Goal: Task Accomplishment & Management: Use online tool/utility

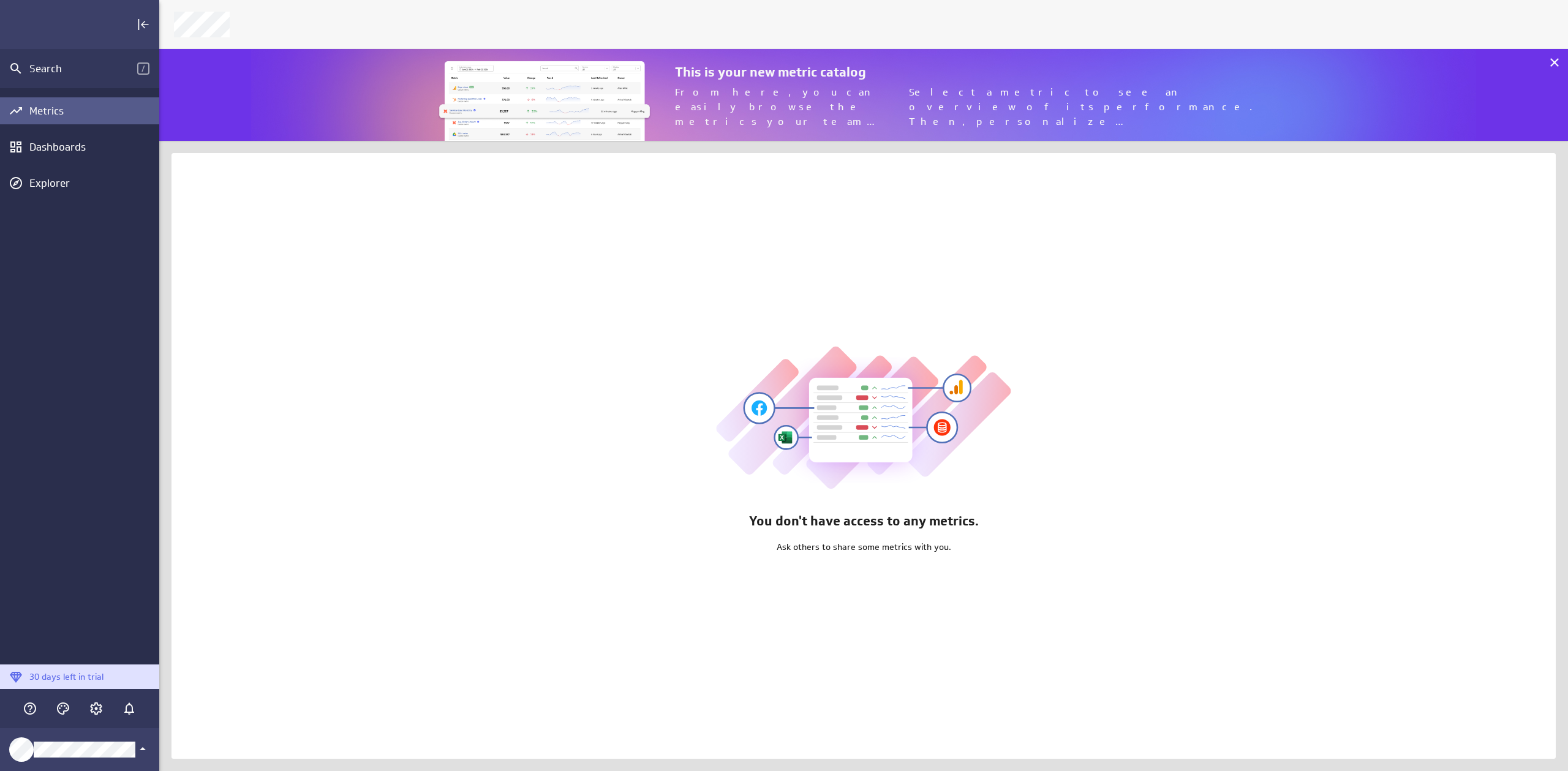
scroll to position [781, 1418]
click at [694, 262] on div "You don't have access to any metrics. Ask others to share some metrics with you." at bounding box center [864, 456] width 1384 height 606
click at [68, 152] on div "Dashboards" at bounding box center [80, 147] width 101 height 14
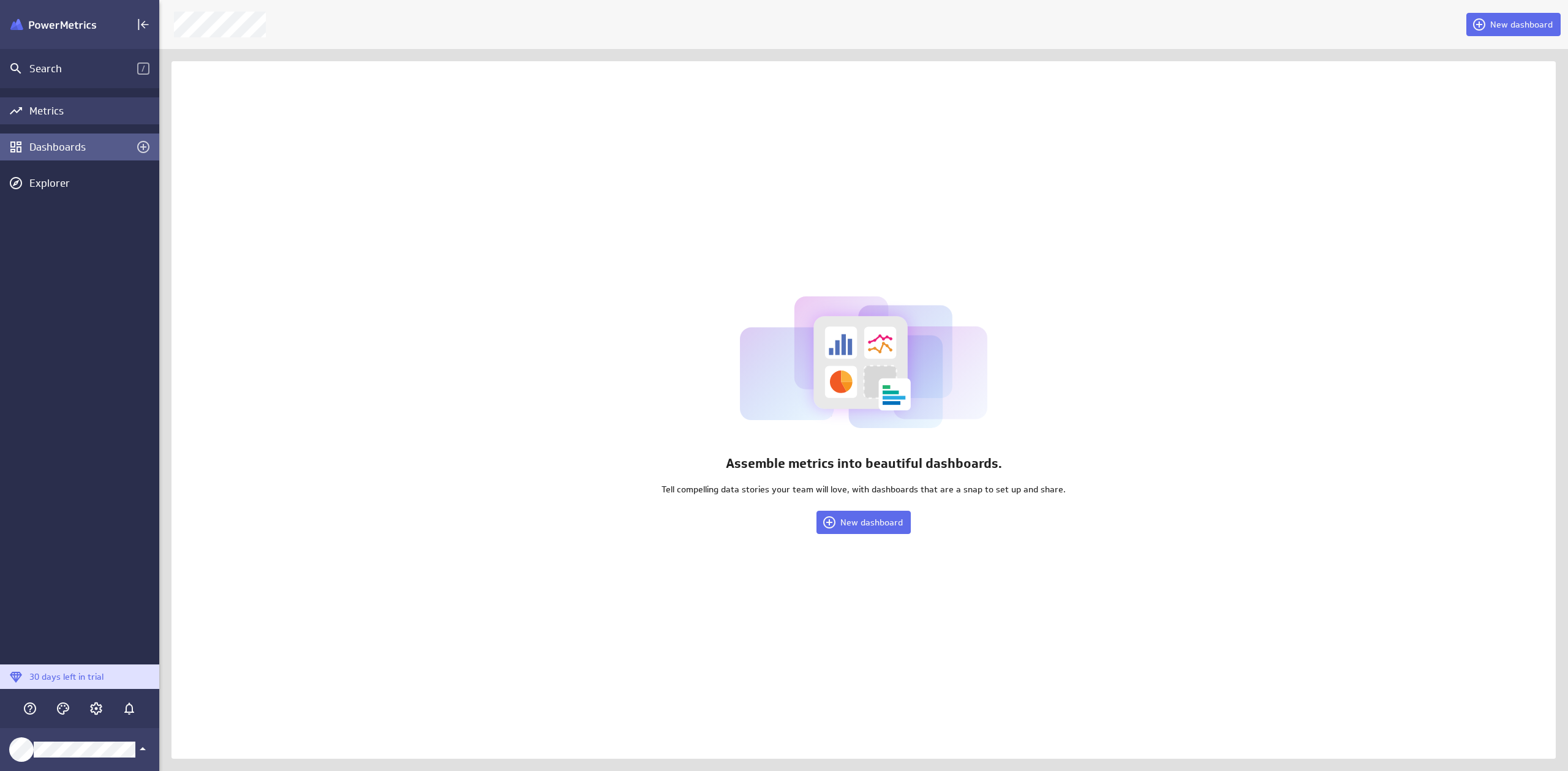
click at [67, 109] on div "Metrics" at bounding box center [92, 111] width 126 height 14
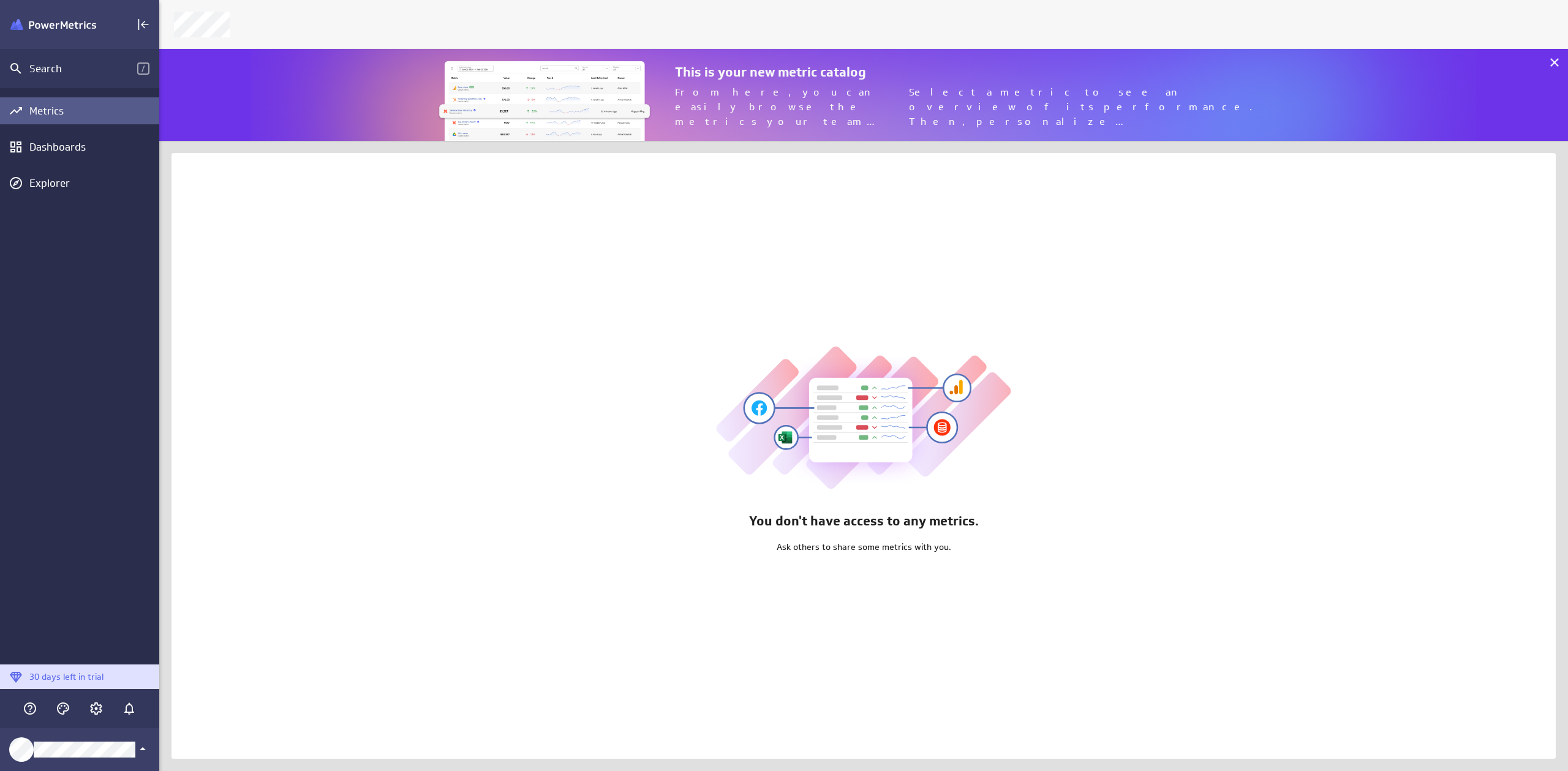
scroll to position [102, 1418]
click at [82, 145] on div "Dashboards" at bounding box center [80, 147] width 101 height 14
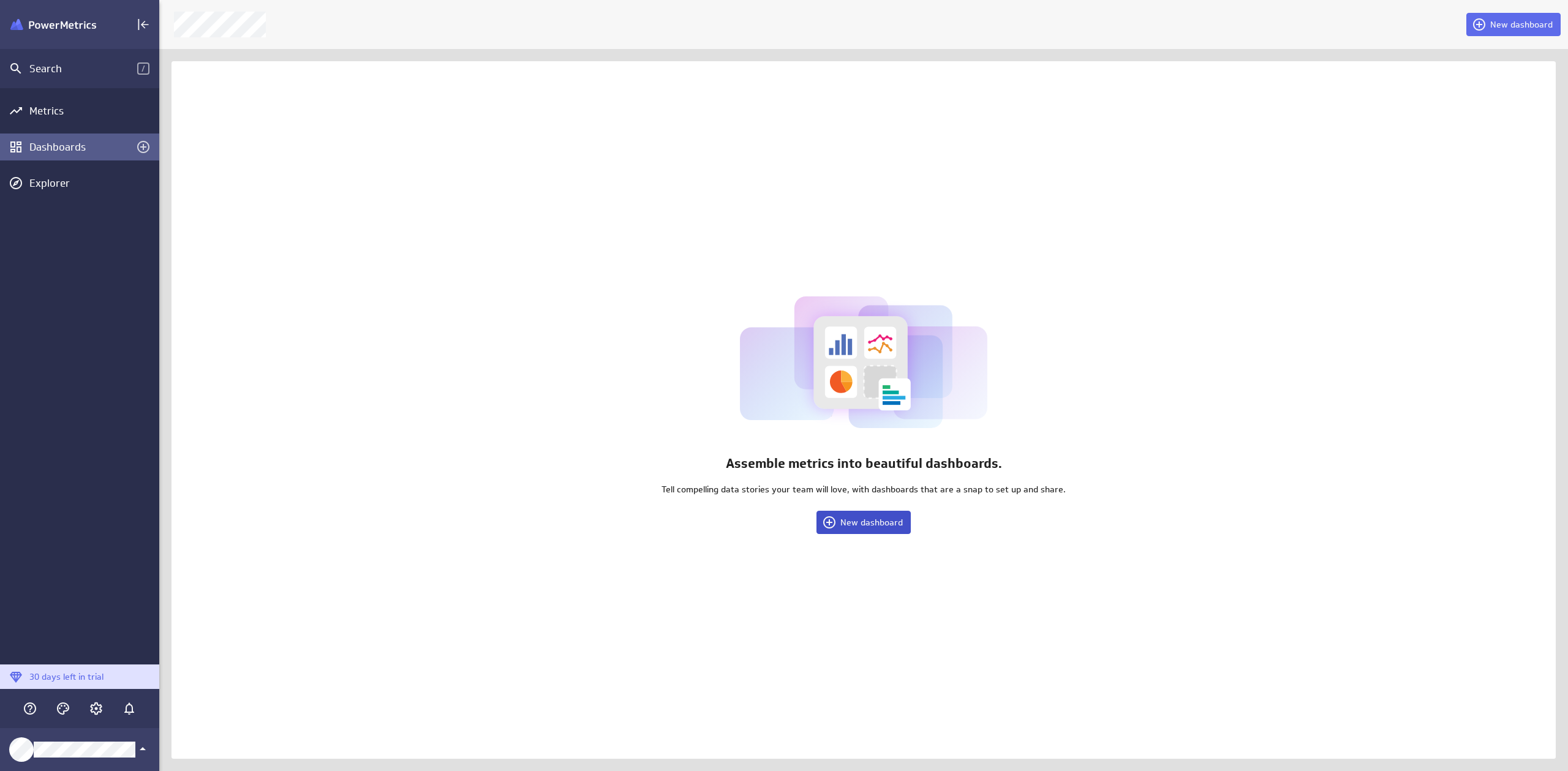
click at [862, 522] on span "New dashboard" at bounding box center [872, 522] width 63 height 11
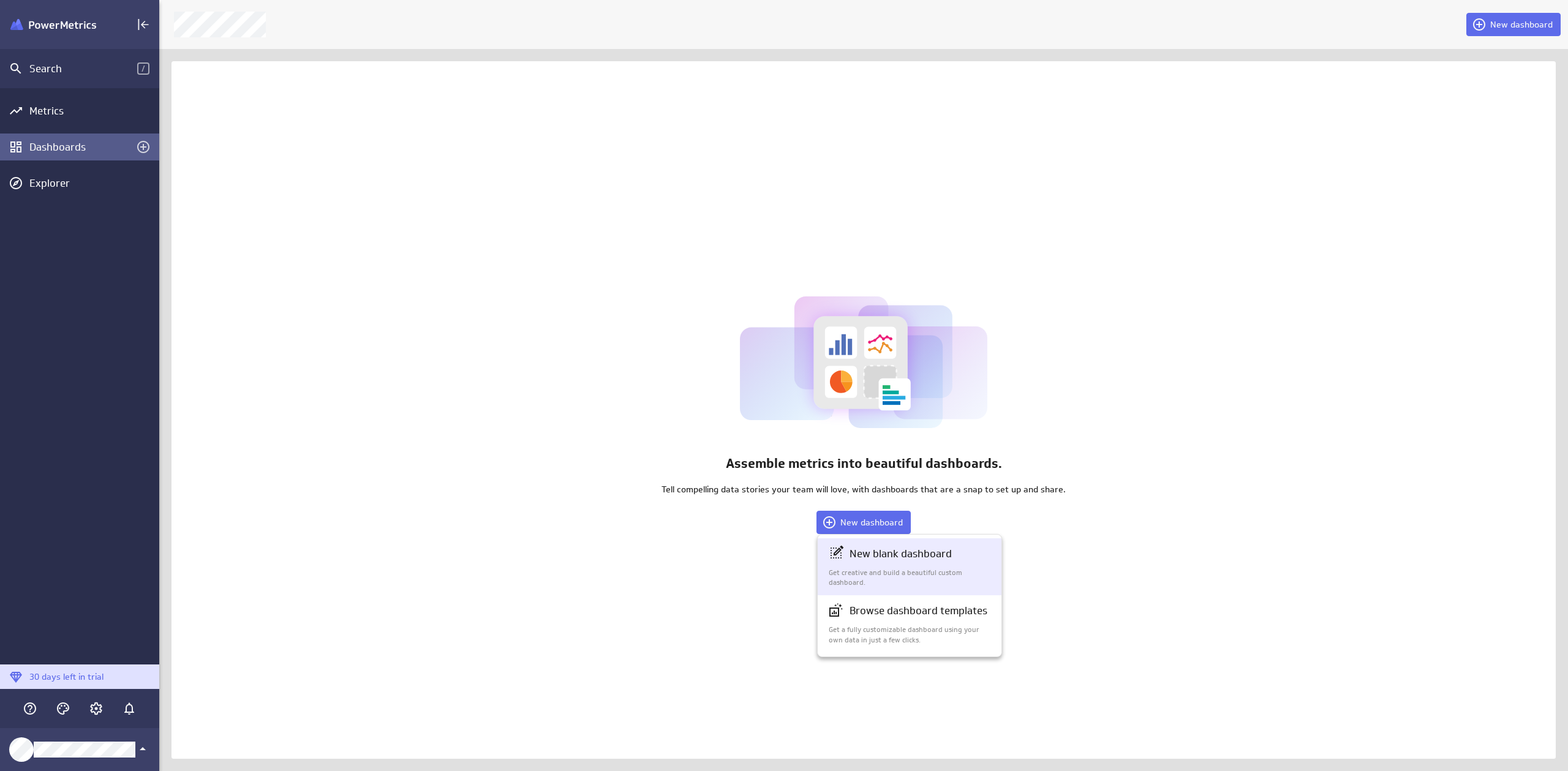
click at [880, 555] on p "New blank dashboard" at bounding box center [900, 554] width 102 height 16
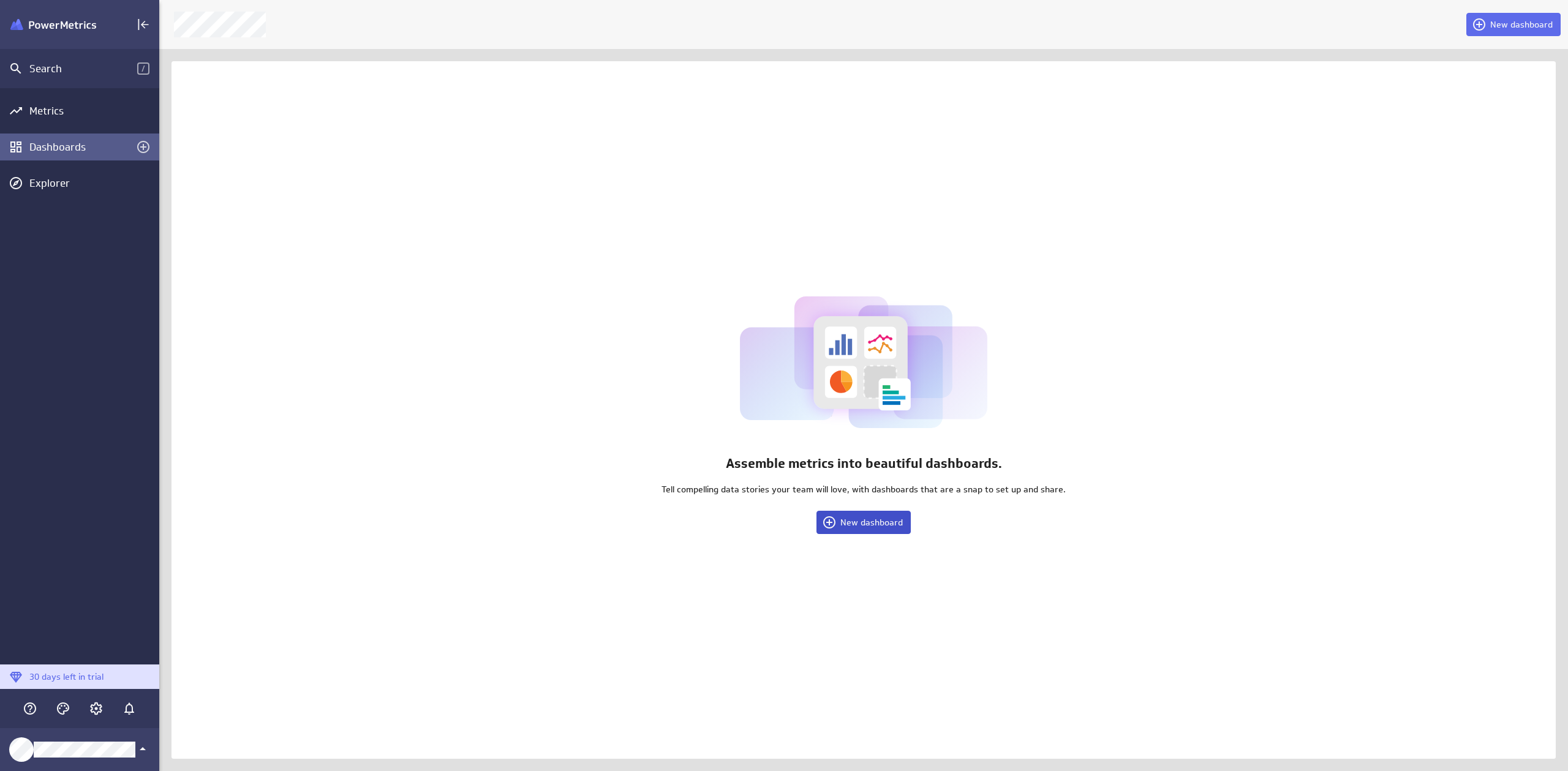
click at [870, 528] on span "New dashboard" at bounding box center [872, 522] width 63 height 11
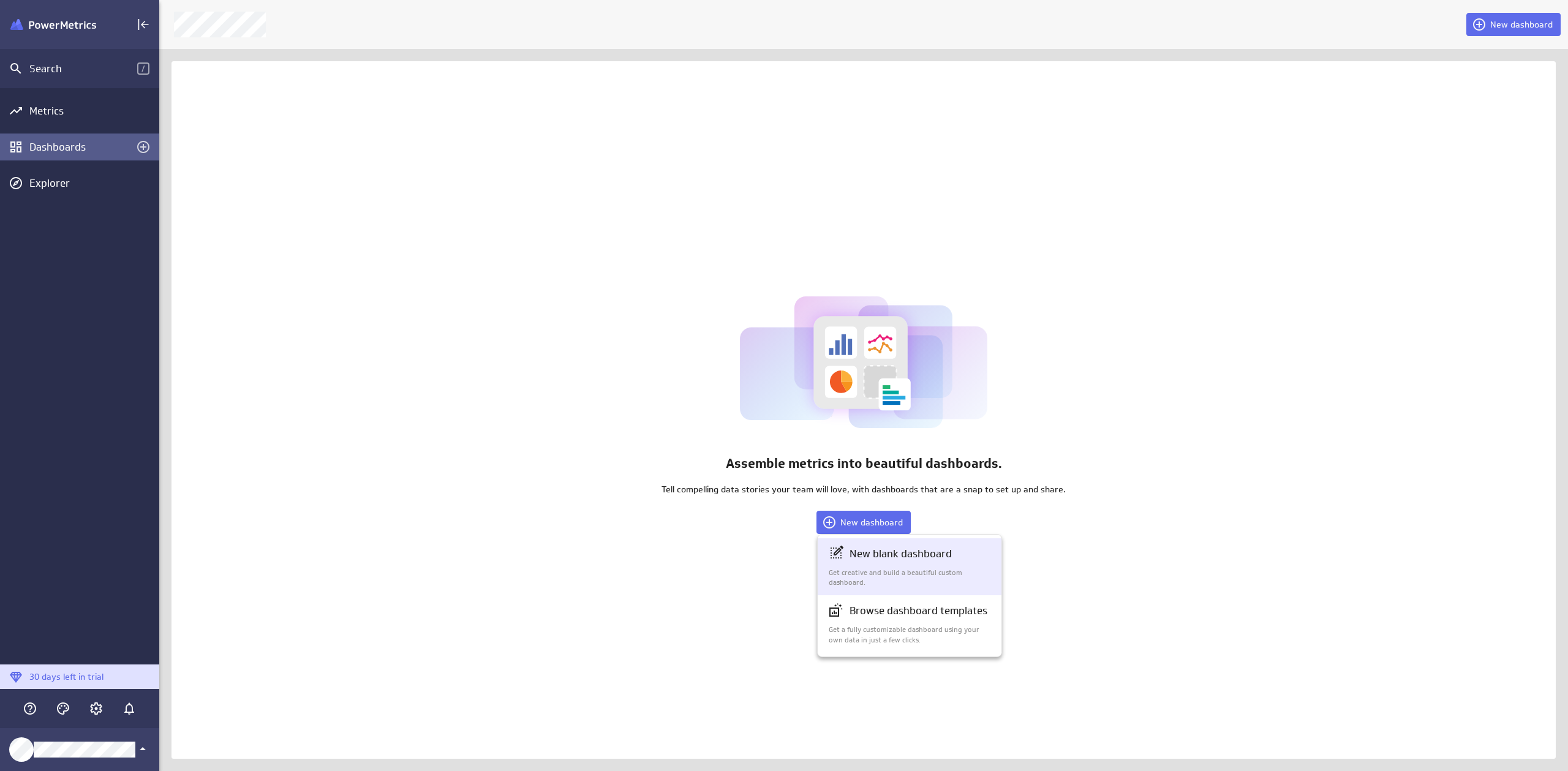
click at [876, 558] on p "New blank dashboard" at bounding box center [900, 554] width 102 height 16
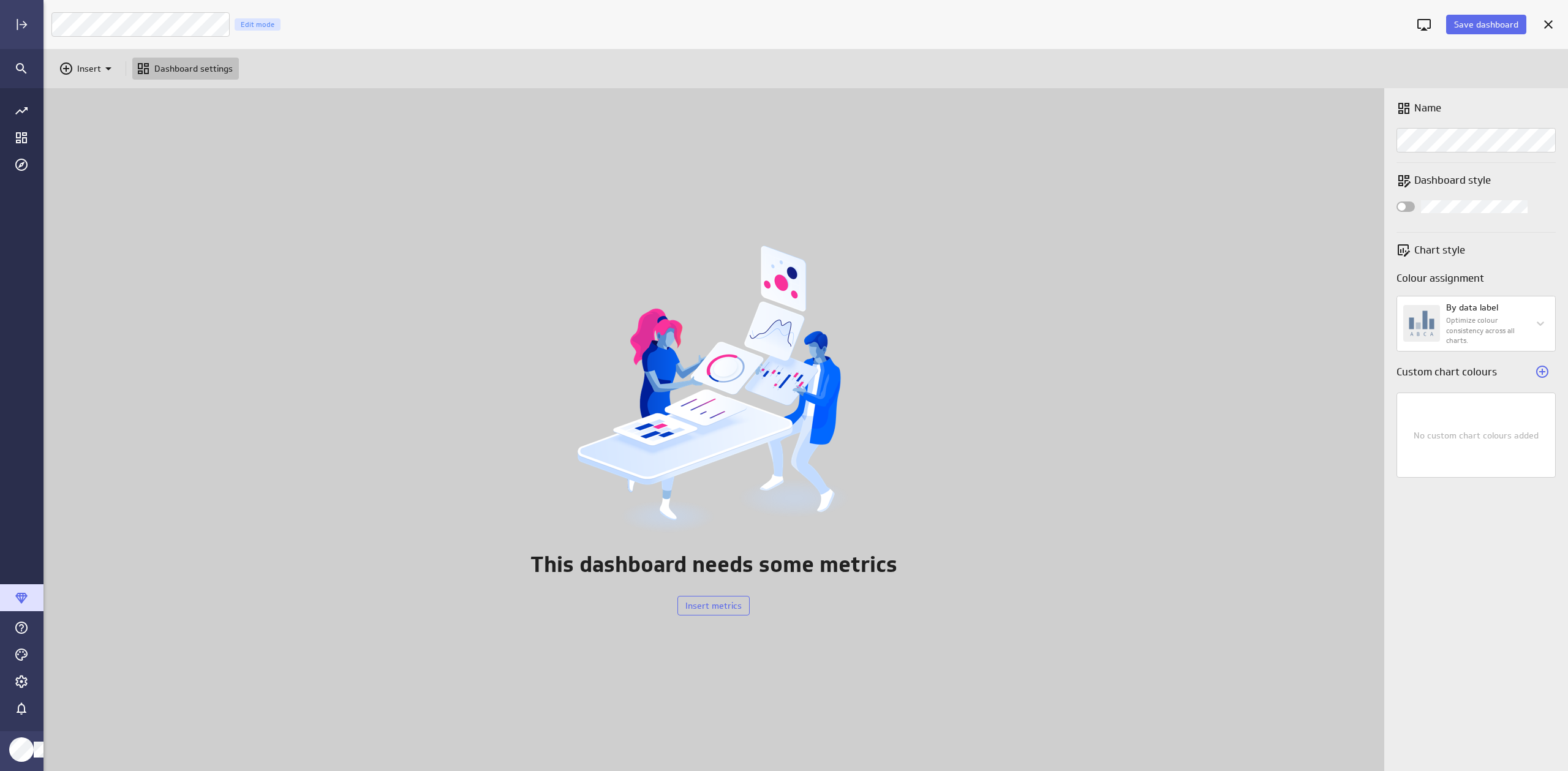
scroll to position [693, 1535]
click at [99, 71] on p "Insert" at bounding box center [88, 69] width 24 height 13
click at [105, 96] on p "Metrics" at bounding box center [95, 99] width 29 height 13
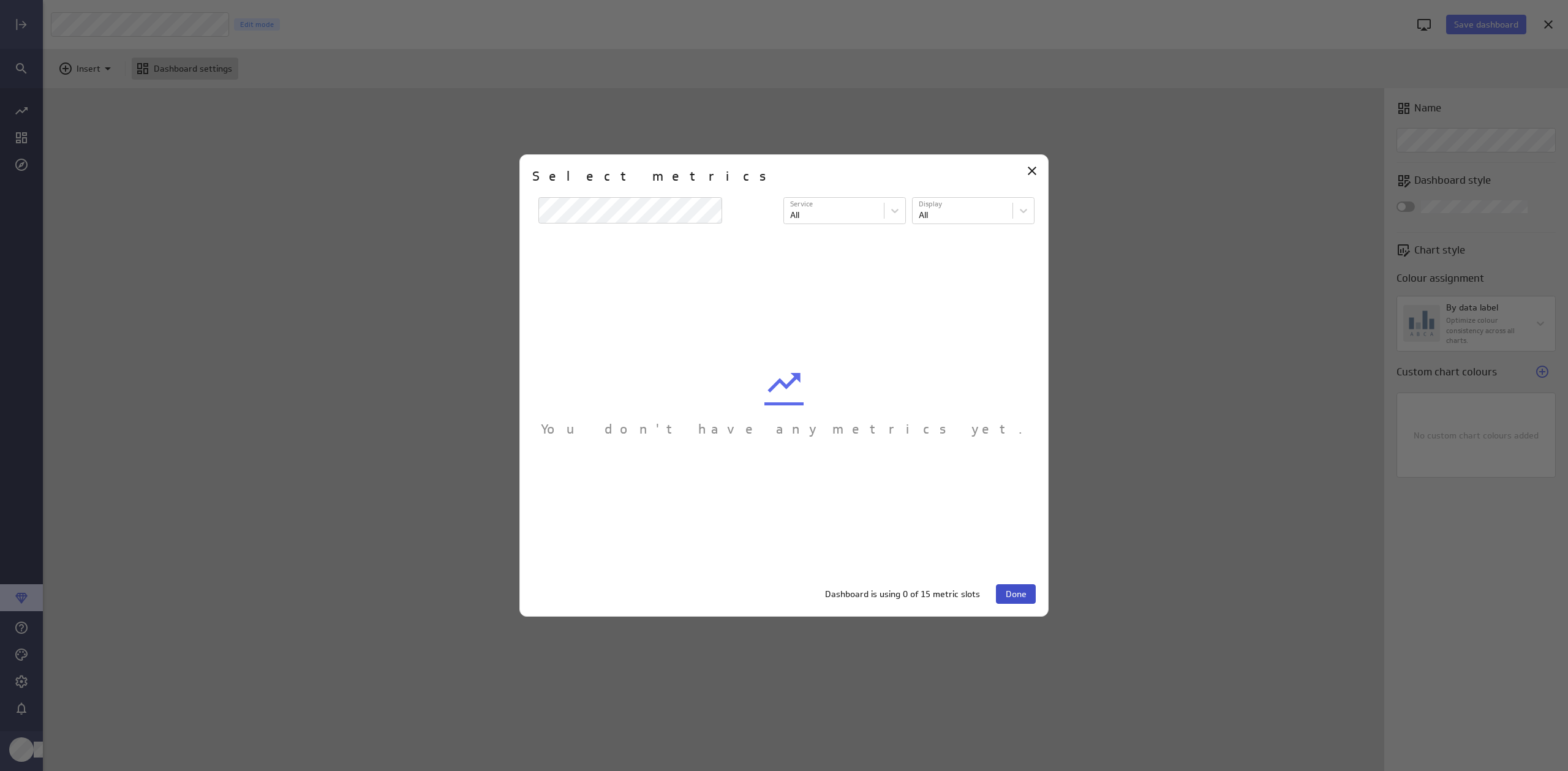
click at [1012, 598] on span "Done" at bounding box center [1016, 594] width 21 height 11
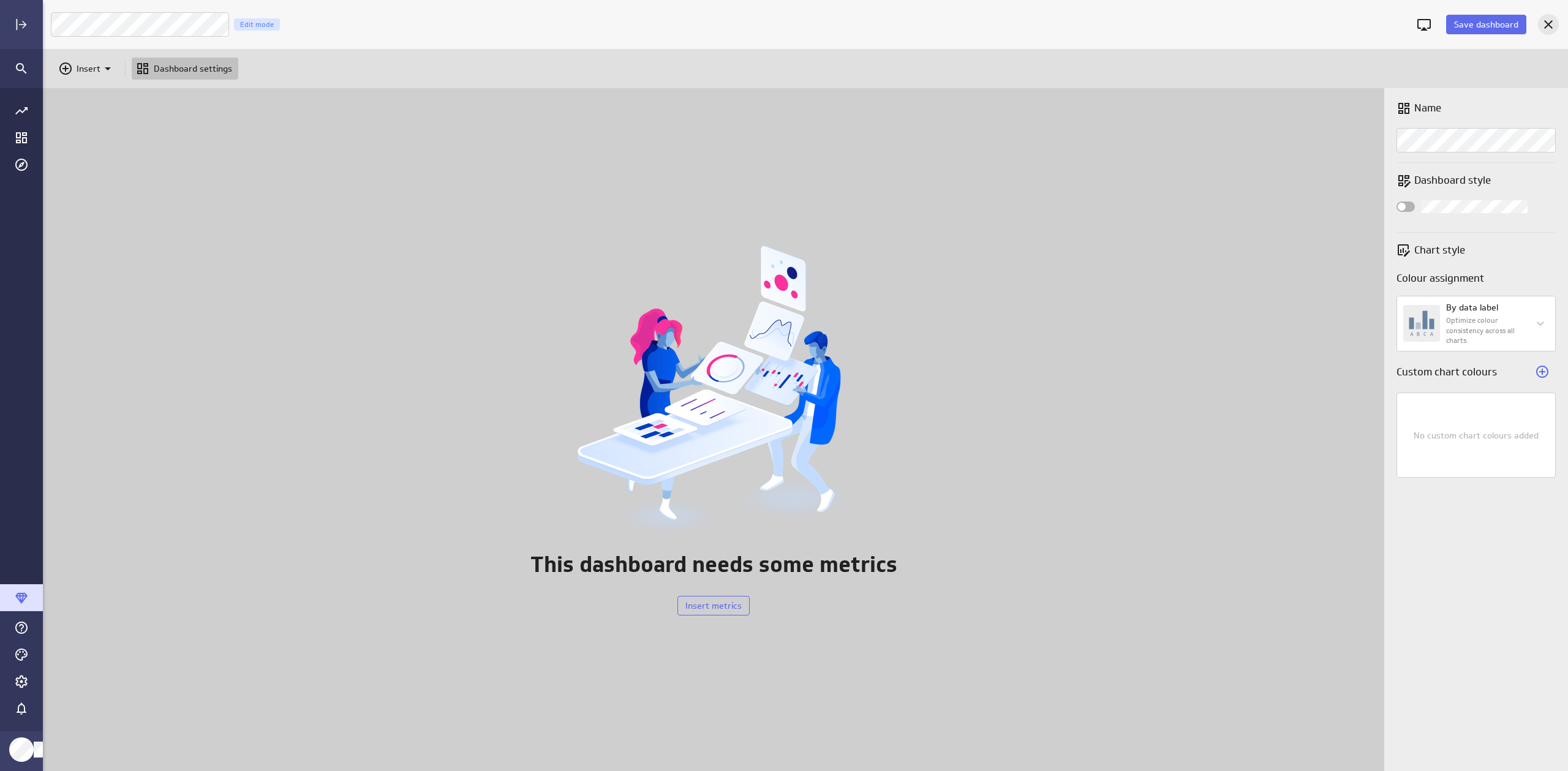
click at [1550, 16] on div "Cancel" at bounding box center [1548, 24] width 21 height 21
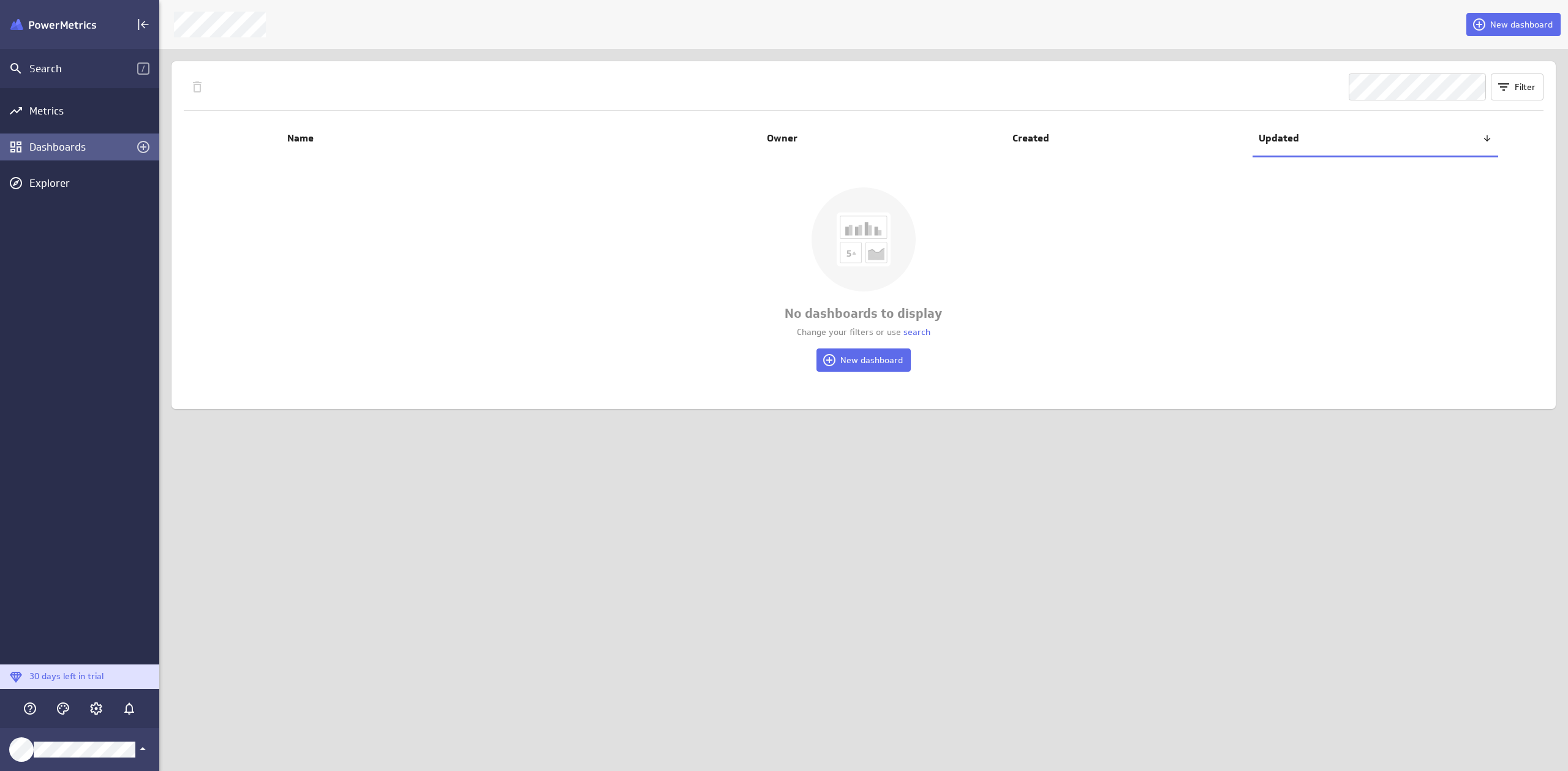
scroll to position [781, 1418]
click at [75, 188] on div "Explorer" at bounding box center [92, 183] width 126 height 14
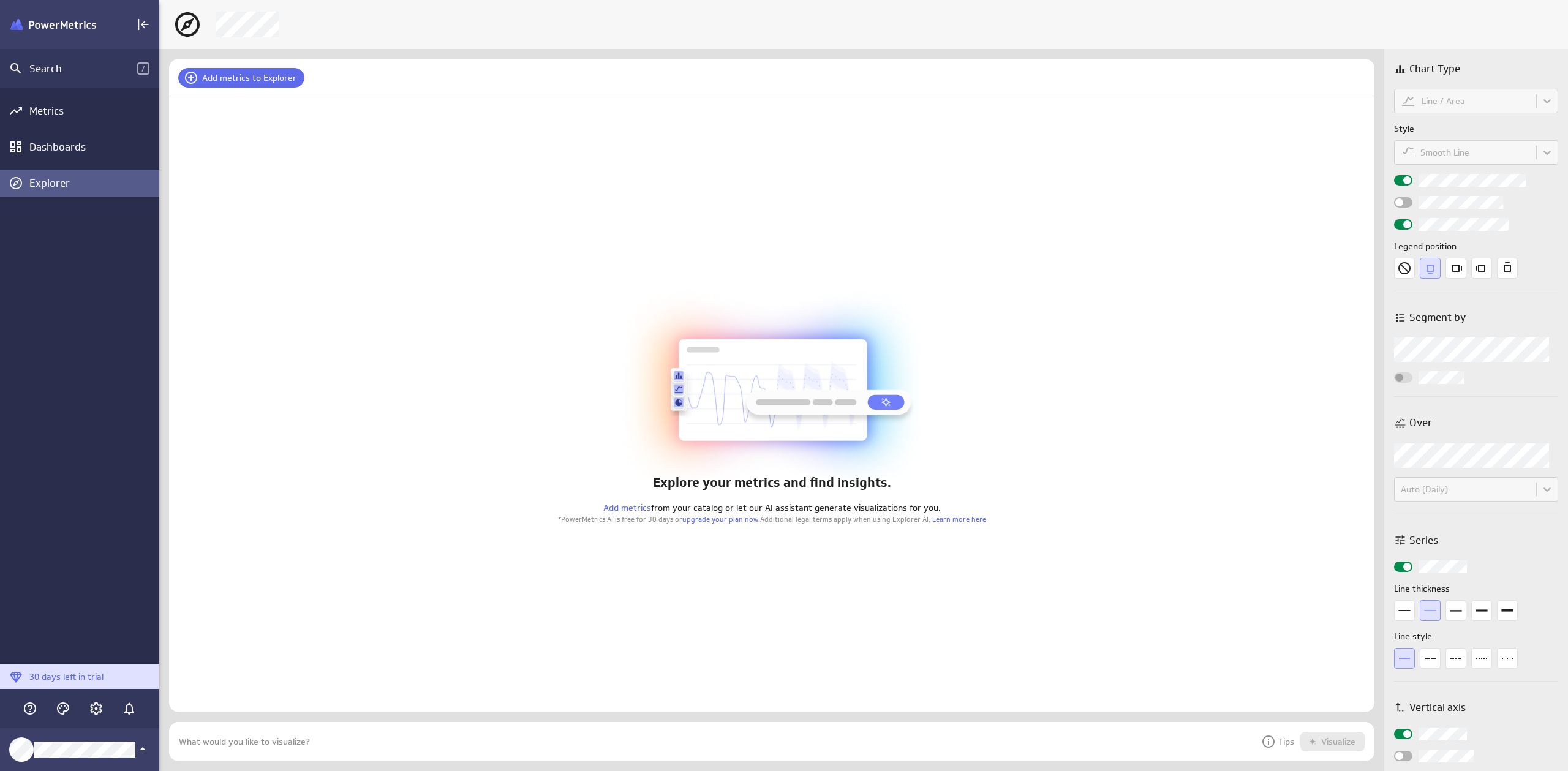
scroll to position [50, 1215]
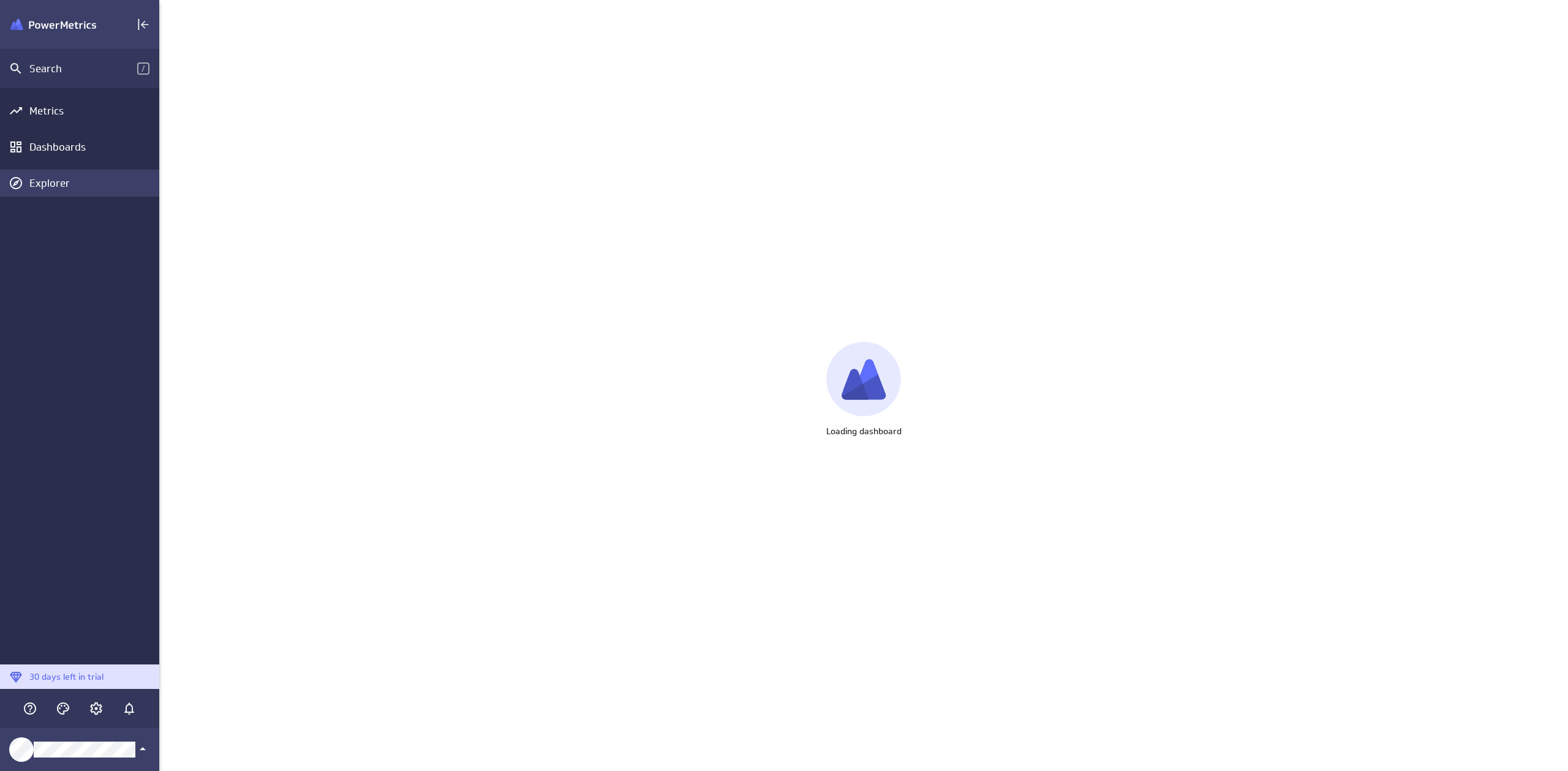
click at [46, 185] on div "Explorer" at bounding box center [92, 183] width 126 height 14
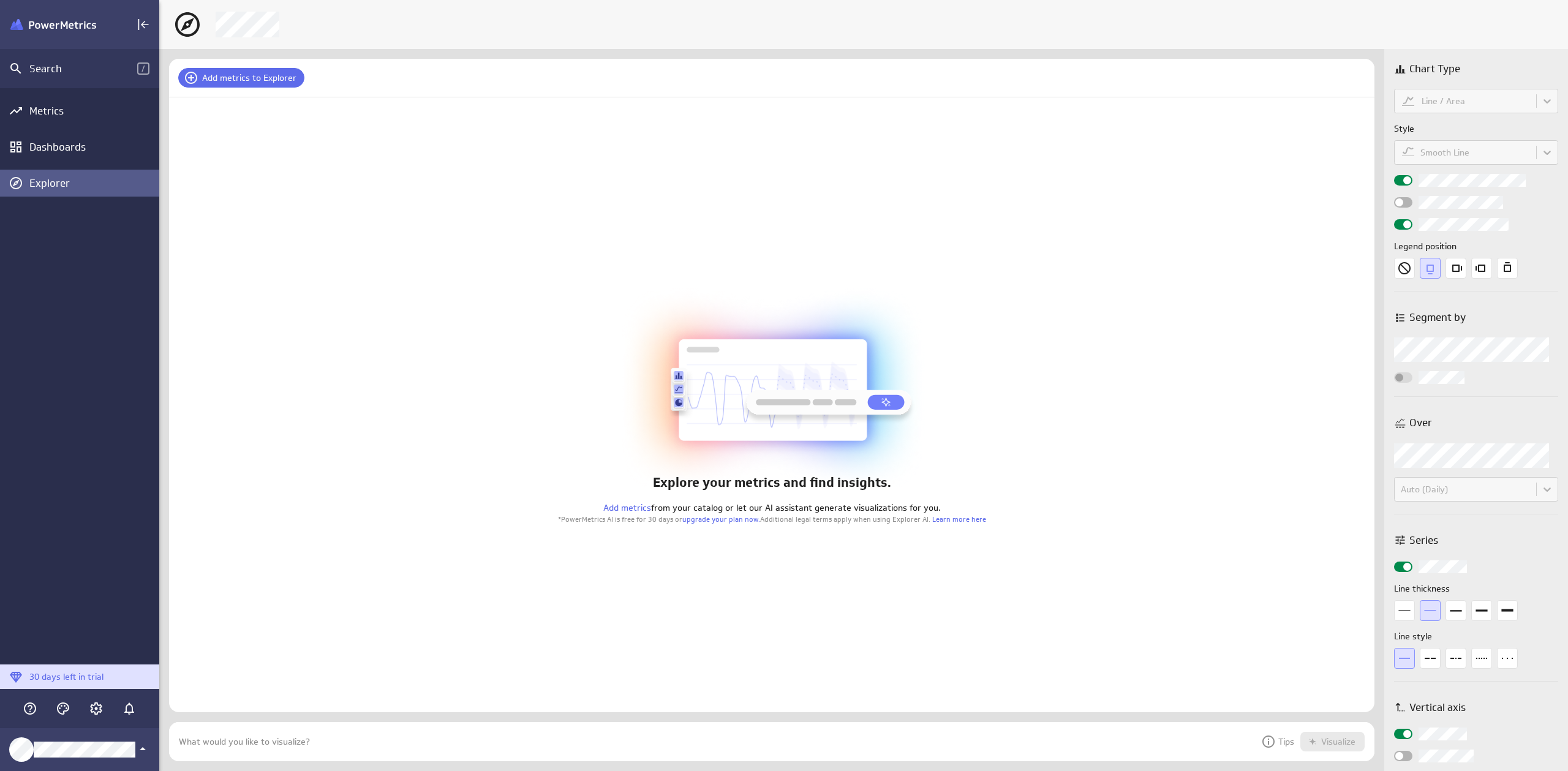
scroll to position [50, 1215]
click at [1281, 744] on p "Tips" at bounding box center [1278, 742] width 33 height 15
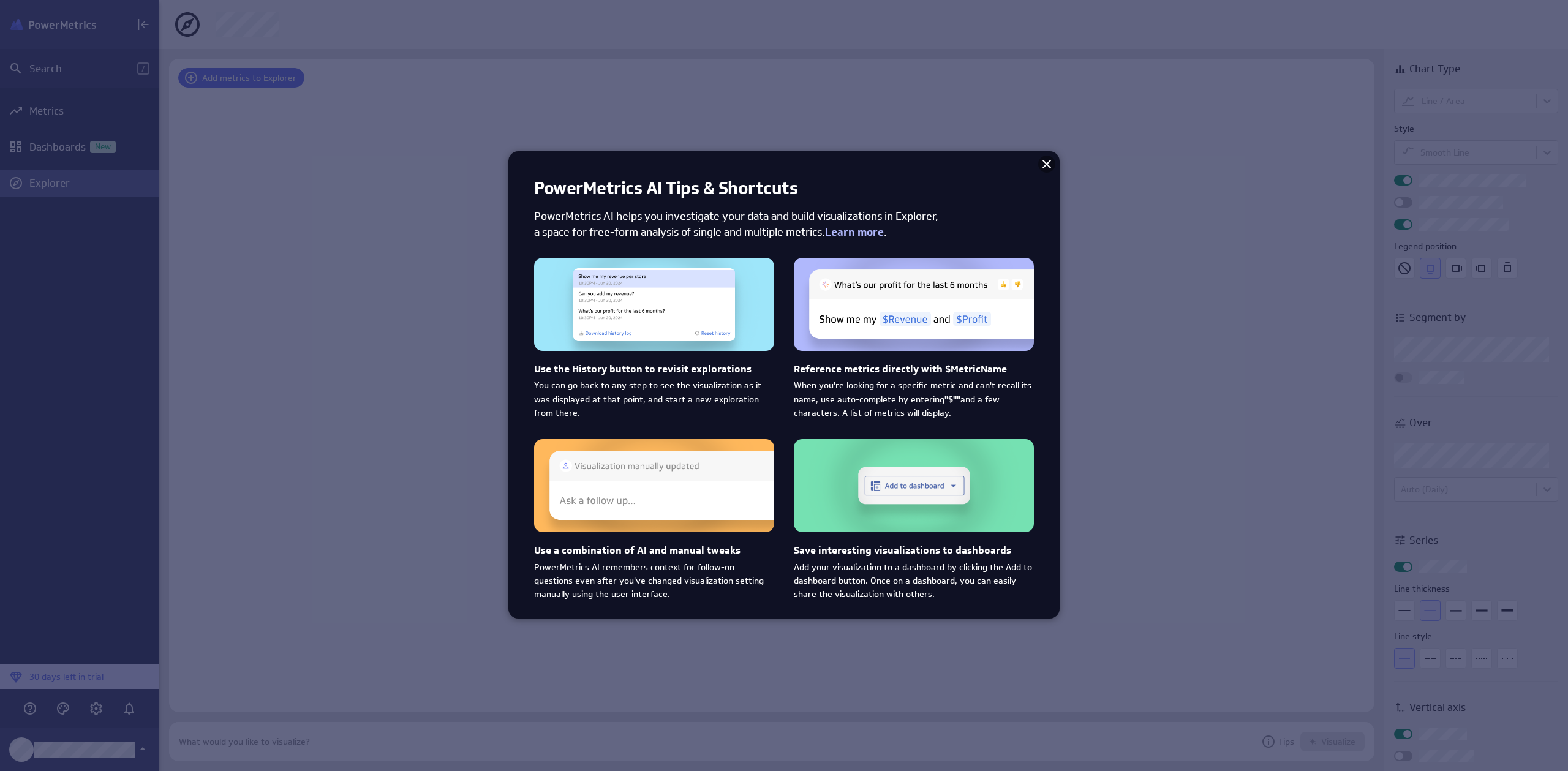
click at [1050, 164] on icon at bounding box center [1047, 165] width 15 height 15
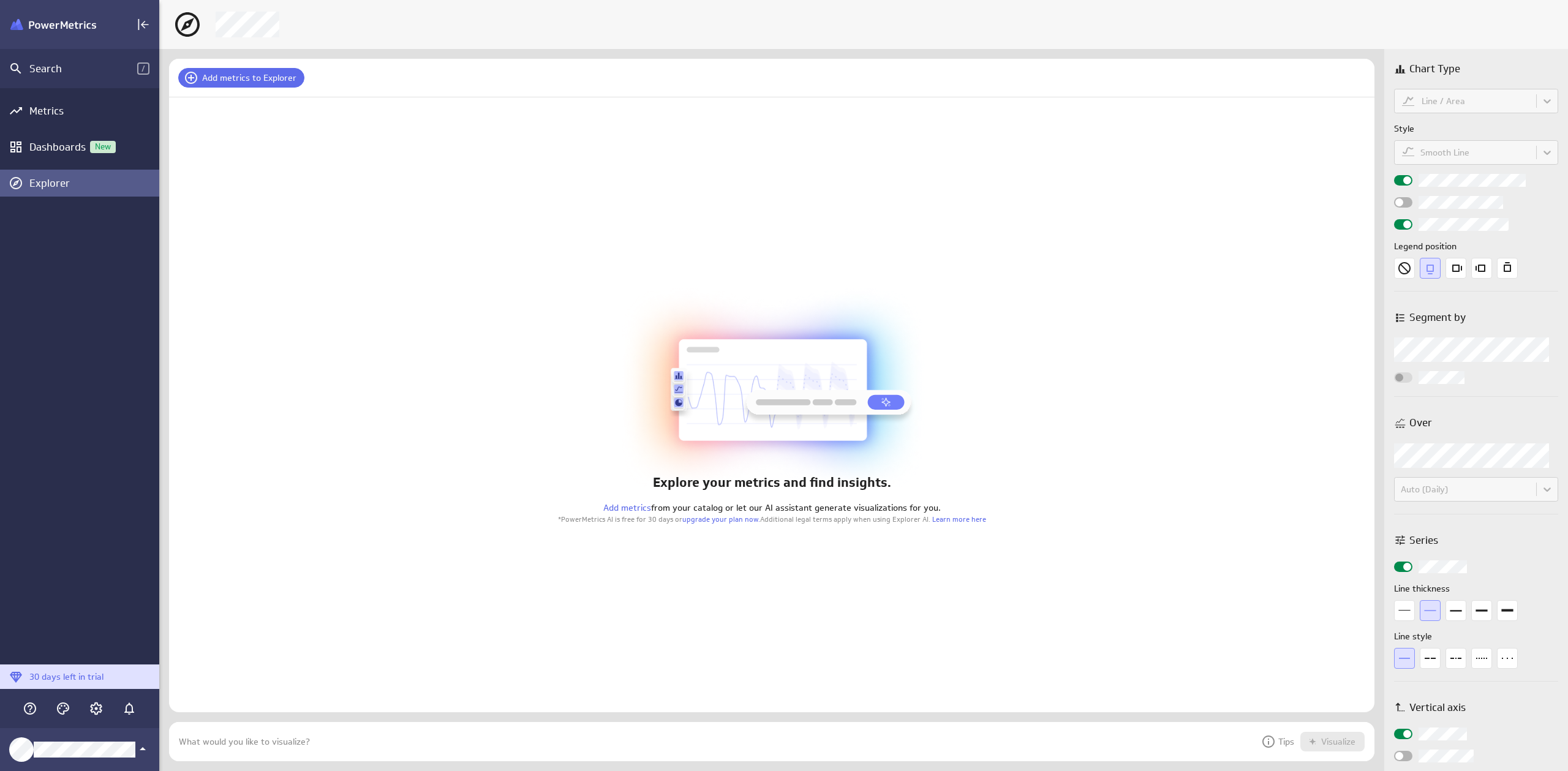
click at [936, 515] on p "Add metrics from your catalog or let our AI assistant generate visualizations f…" at bounding box center [772, 508] width 428 height 13
click at [938, 516] on link "Learn more here" at bounding box center [959, 519] width 54 height 10
click at [458, 738] on div "What would you like to visualize? Tips Visualize" at bounding box center [772, 742] width 1206 height 39
click at [601, 640] on div "Explore your metrics and find insights. Add metrics from your catalog or let ou…" at bounding box center [772, 405] width 1206 height 615
click at [711, 515] on link "upgrade your plan now." at bounding box center [721, 519] width 78 height 10
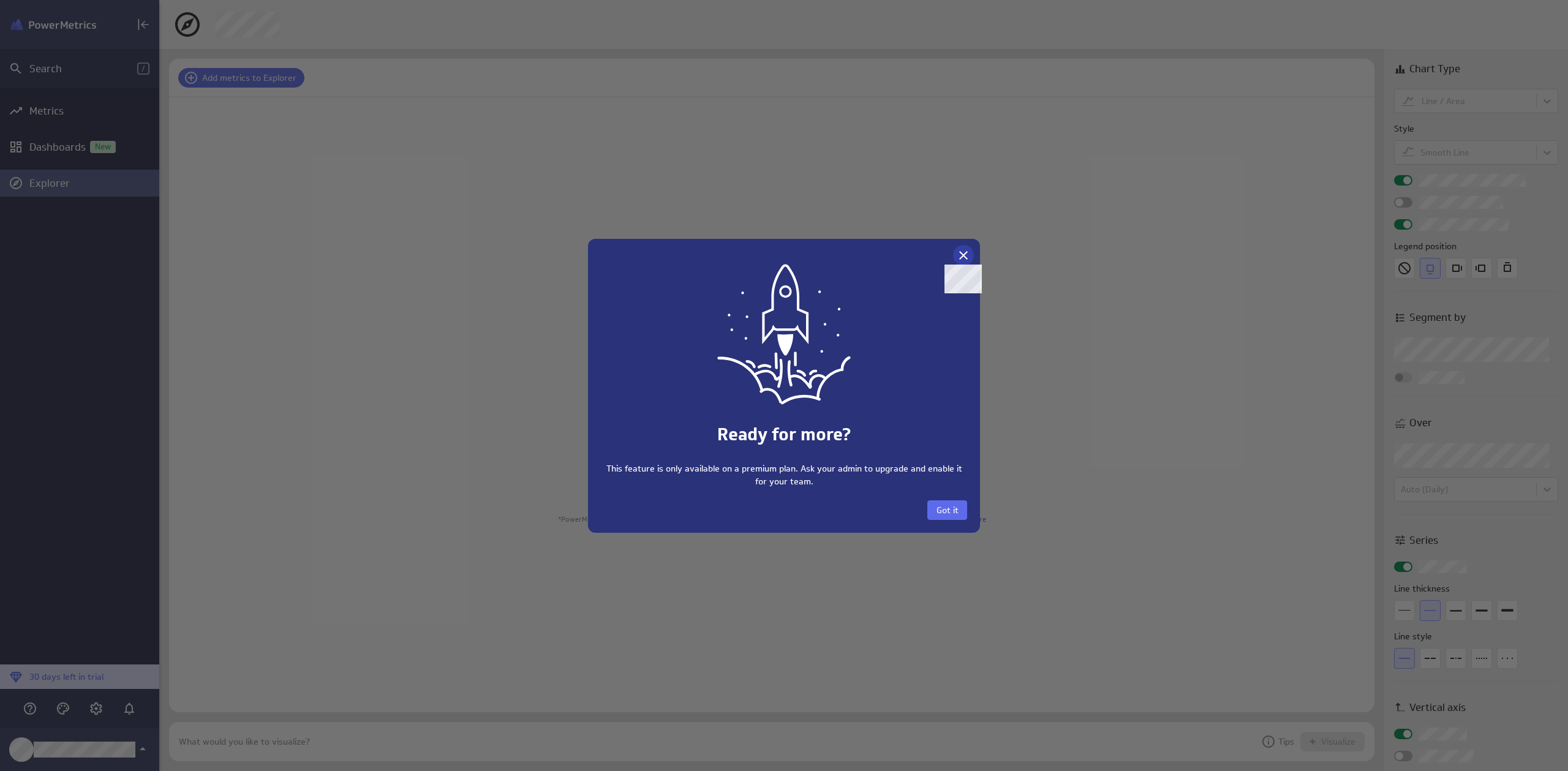
click at [962, 256] on icon at bounding box center [964, 256] width 15 height 15
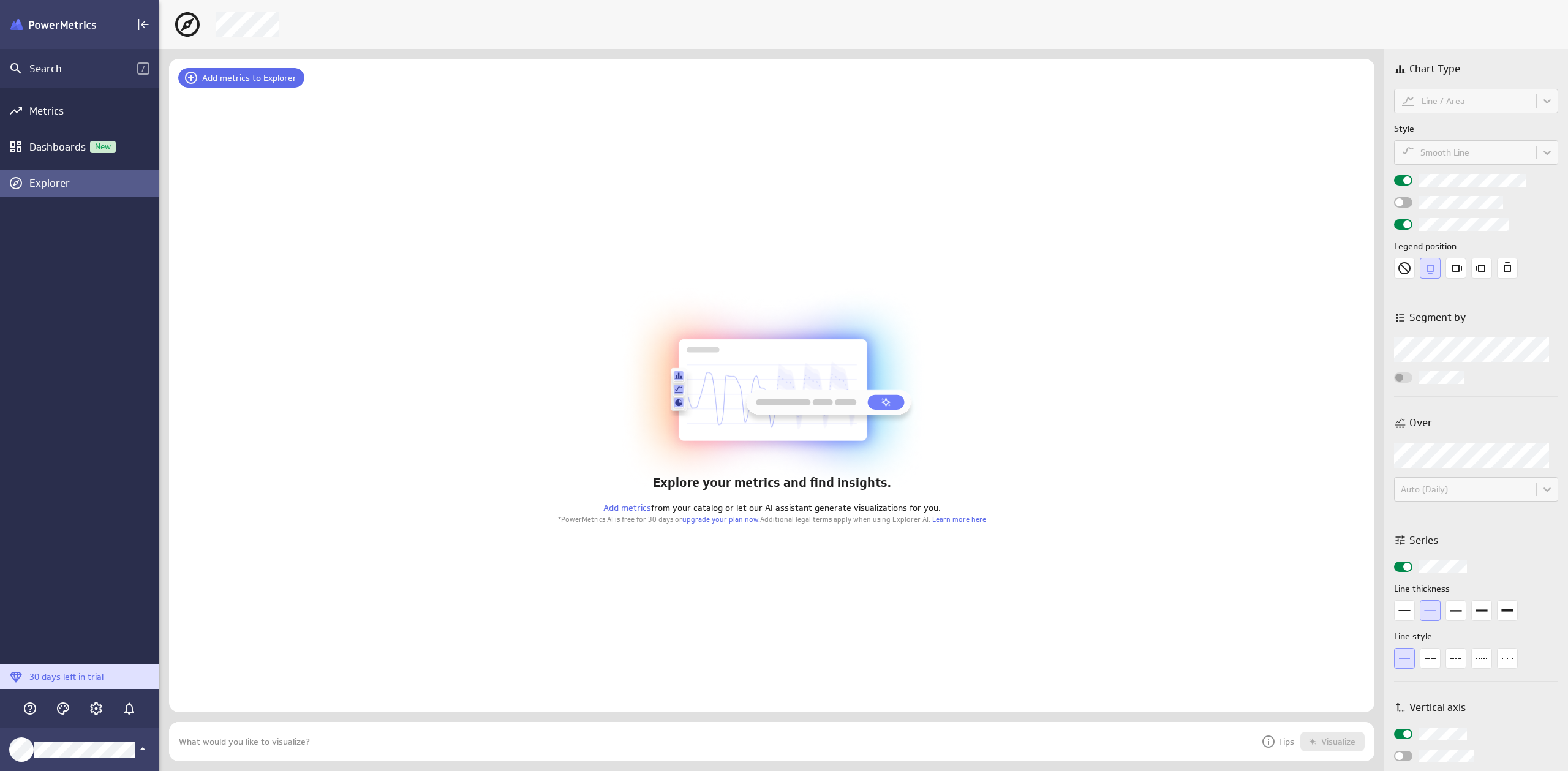
click at [720, 526] on div "Explore your metrics and find insights. Add metrics from your catalog or let ou…" at bounding box center [772, 405] width 1206 height 615
click at [721, 521] on link "upgrade your plan now." at bounding box center [721, 519] width 78 height 10
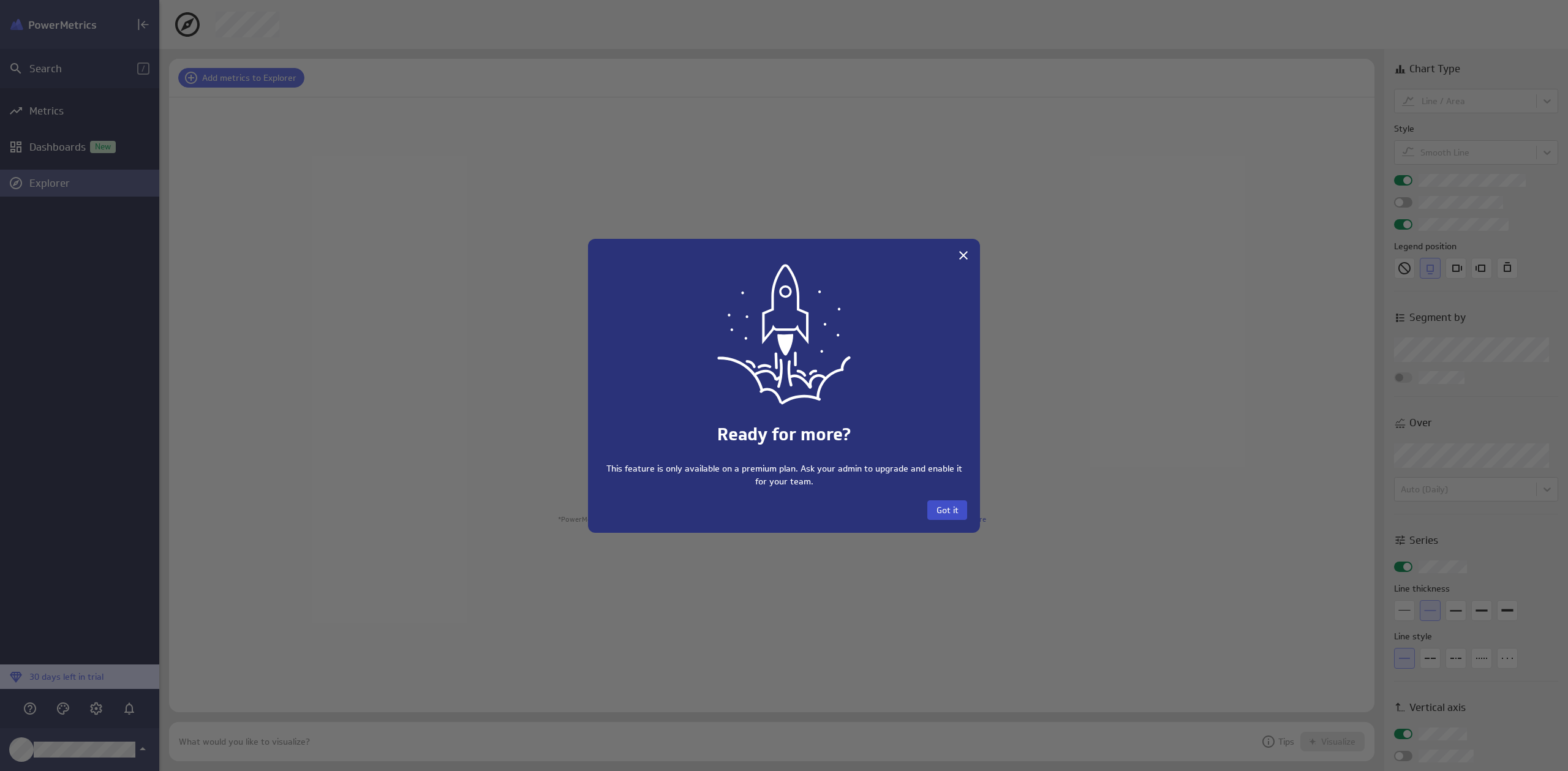
click at [958, 516] on button "Got it" at bounding box center [947, 510] width 40 height 20
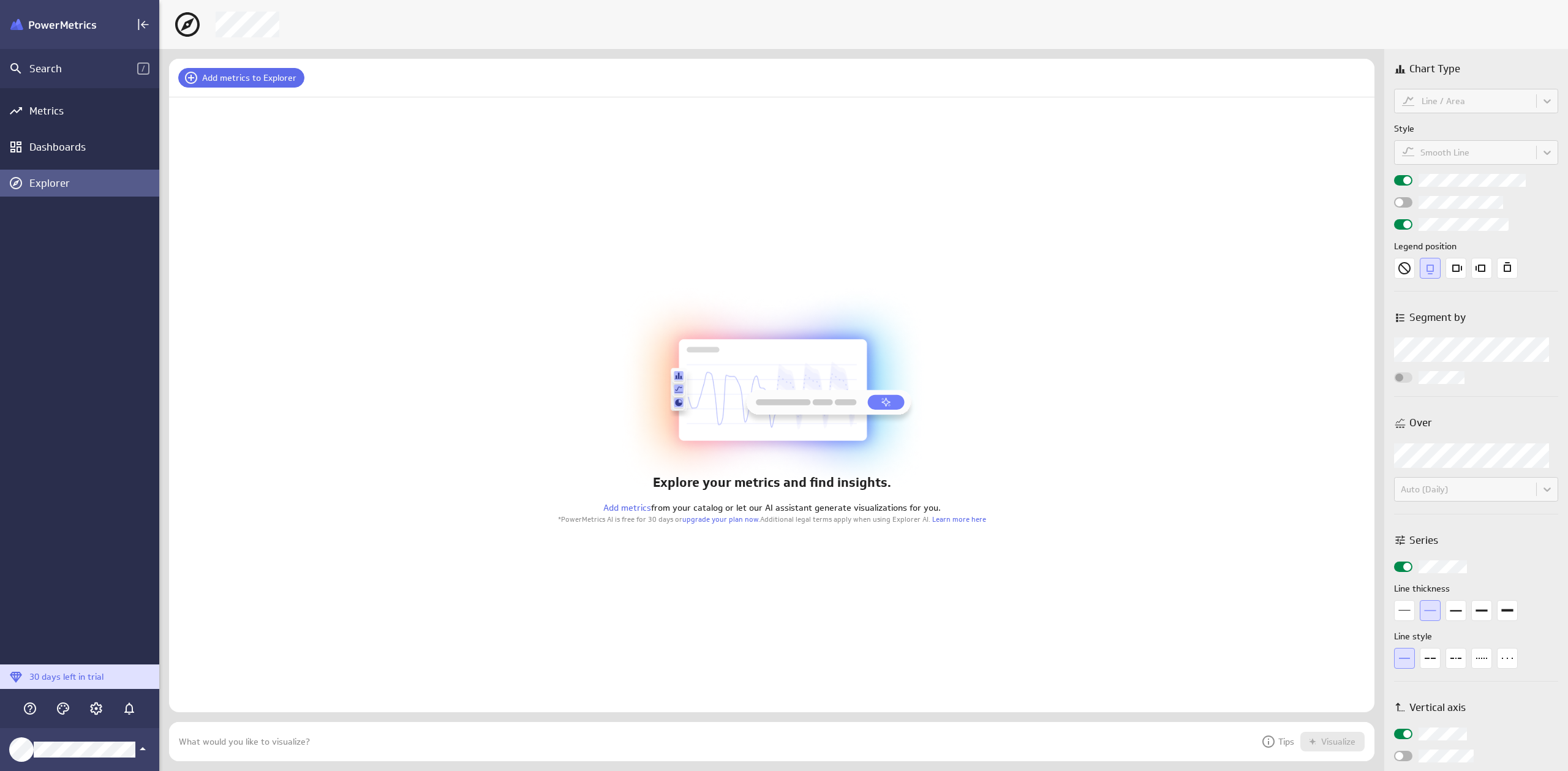
click at [1285, 739] on p "Tips" at bounding box center [1278, 742] width 33 height 15
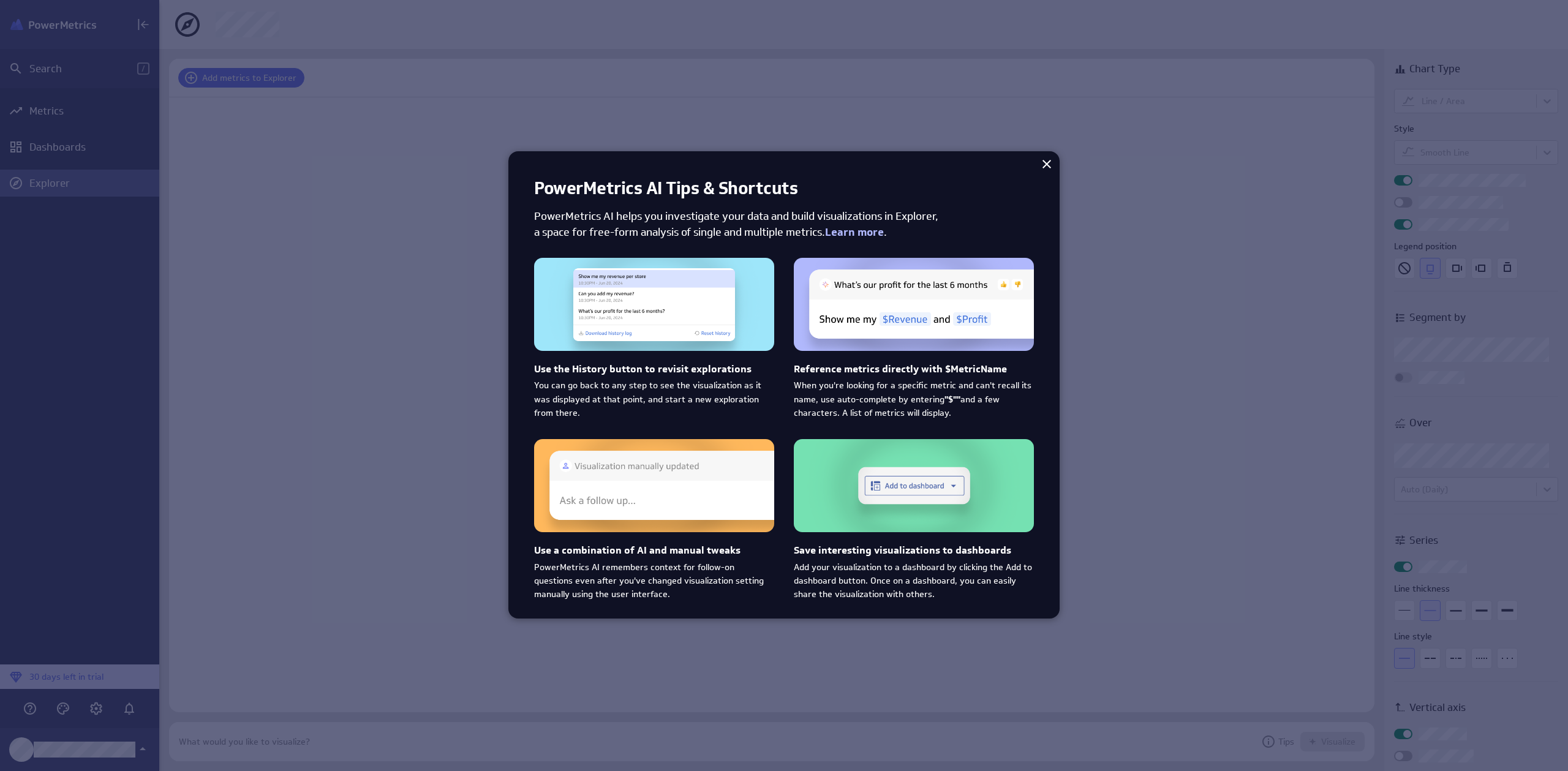
click at [1262, 651] on div at bounding box center [784, 386] width 1568 height 771
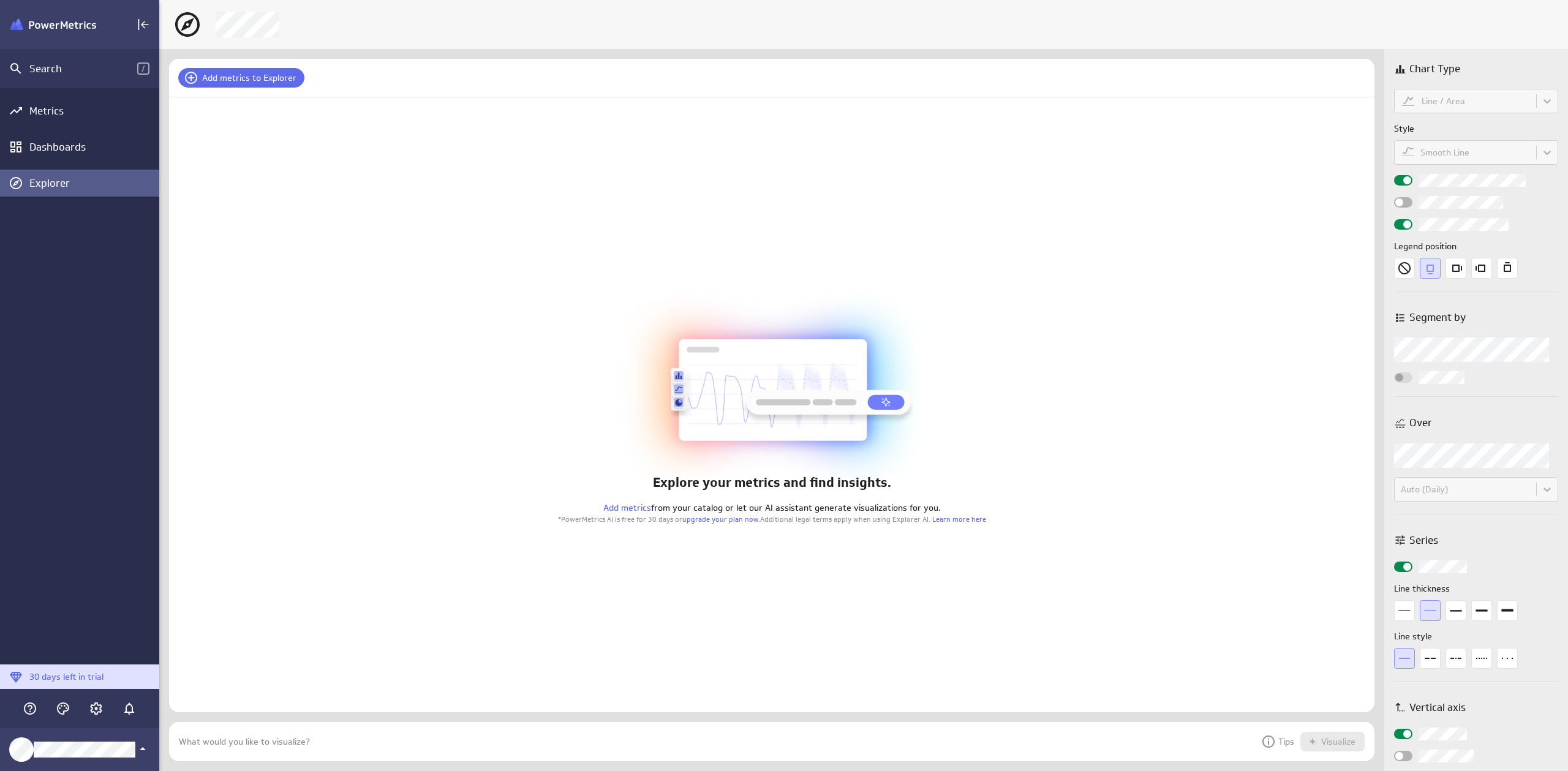
scroll to position [781, 1418]
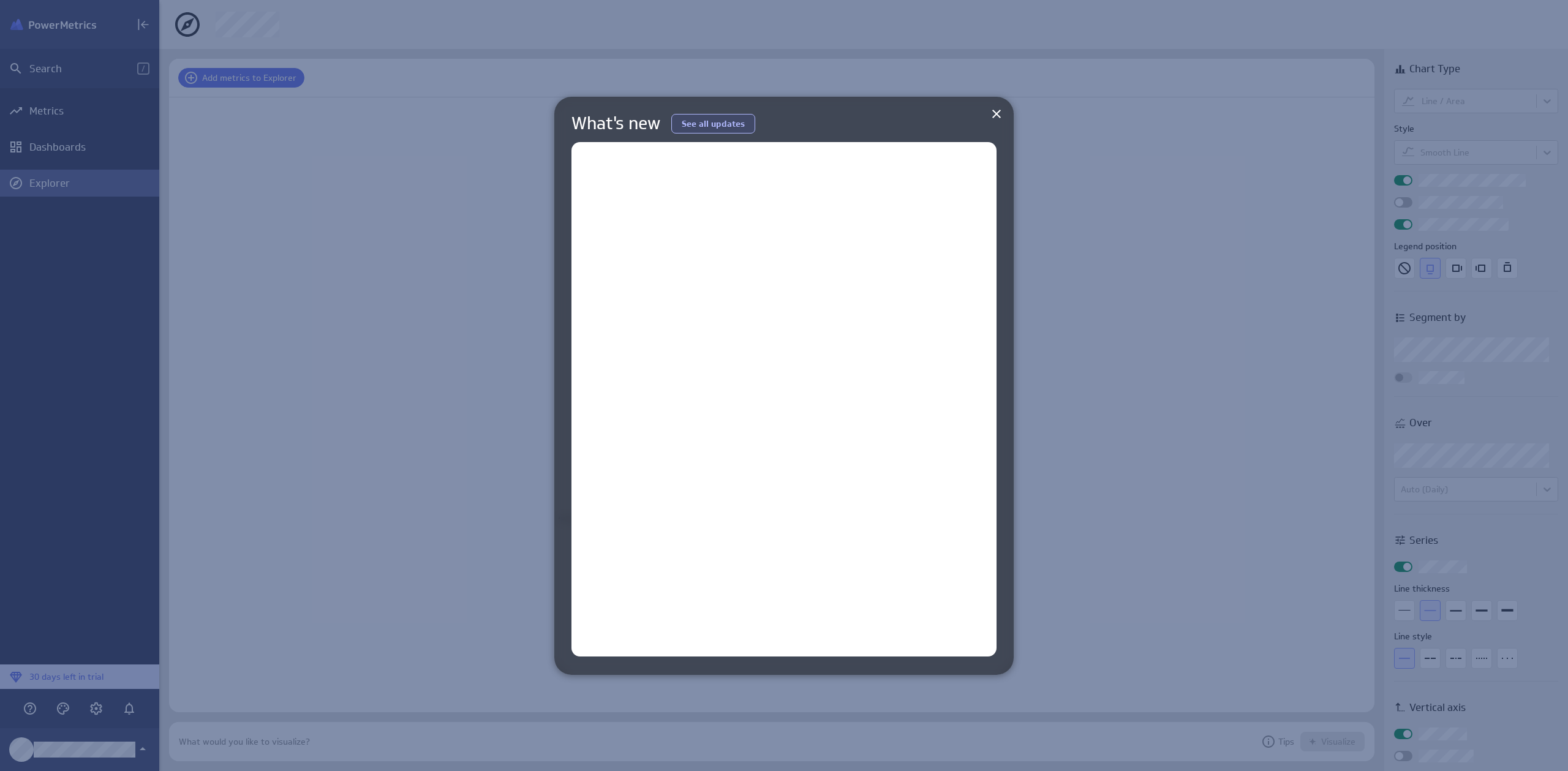
click at [1001, 114] on icon at bounding box center [997, 114] width 15 height 15
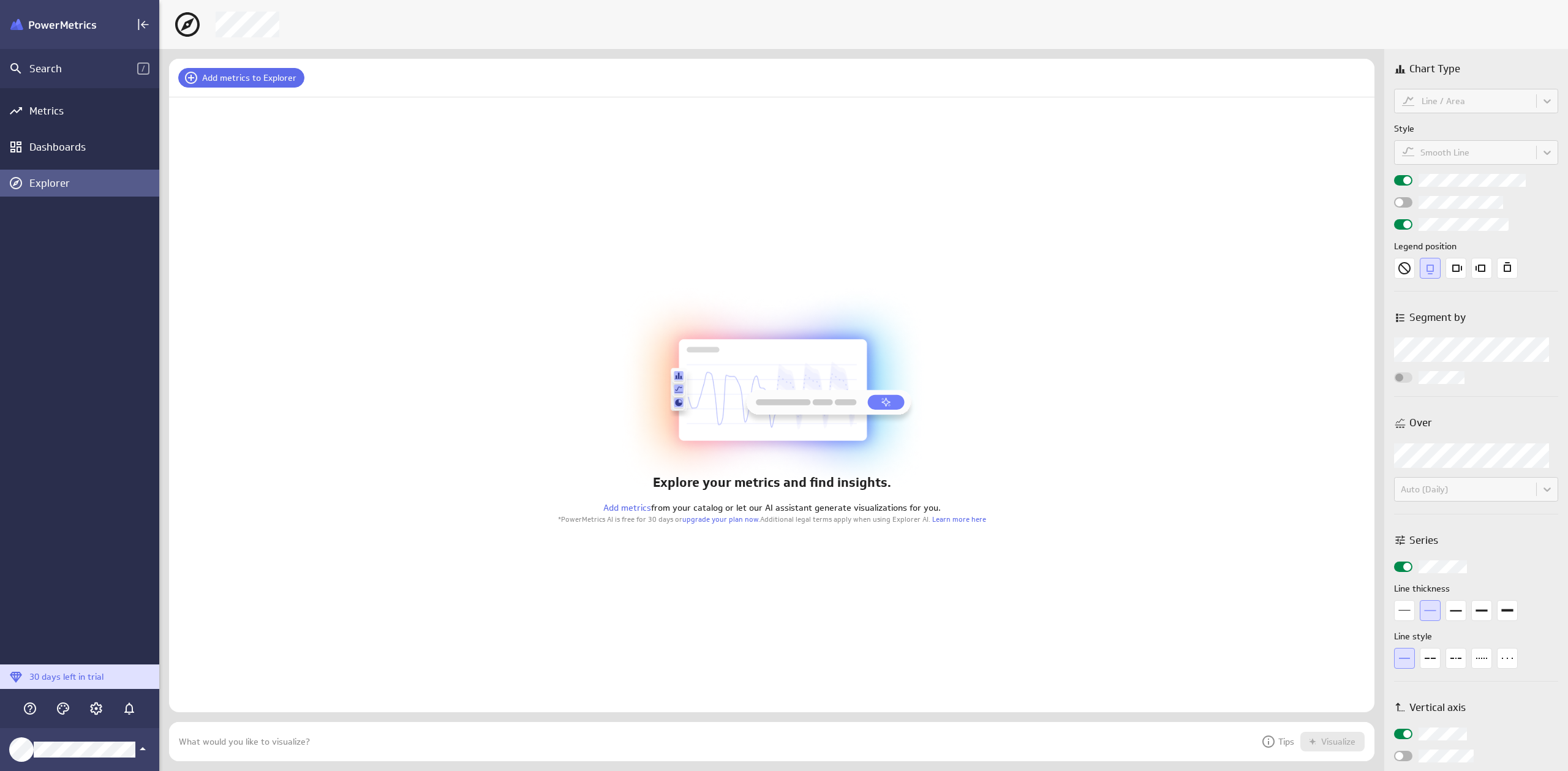
click at [1277, 740] on p "Tips" at bounding box center [1278, 742] width 33 height 15
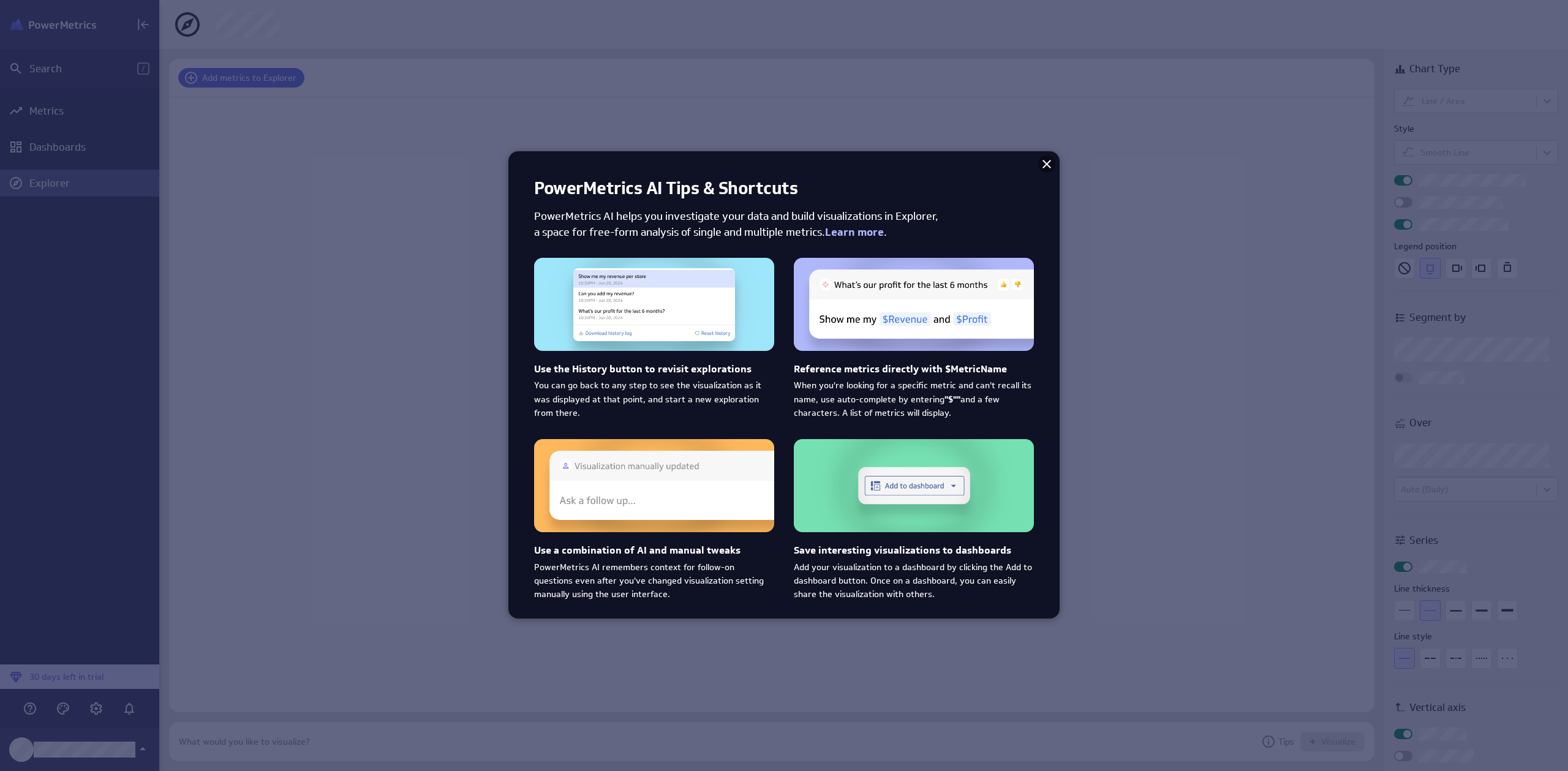
click at [1044, 164] on icon at bounding box center [1047, 165] width 15 height 15
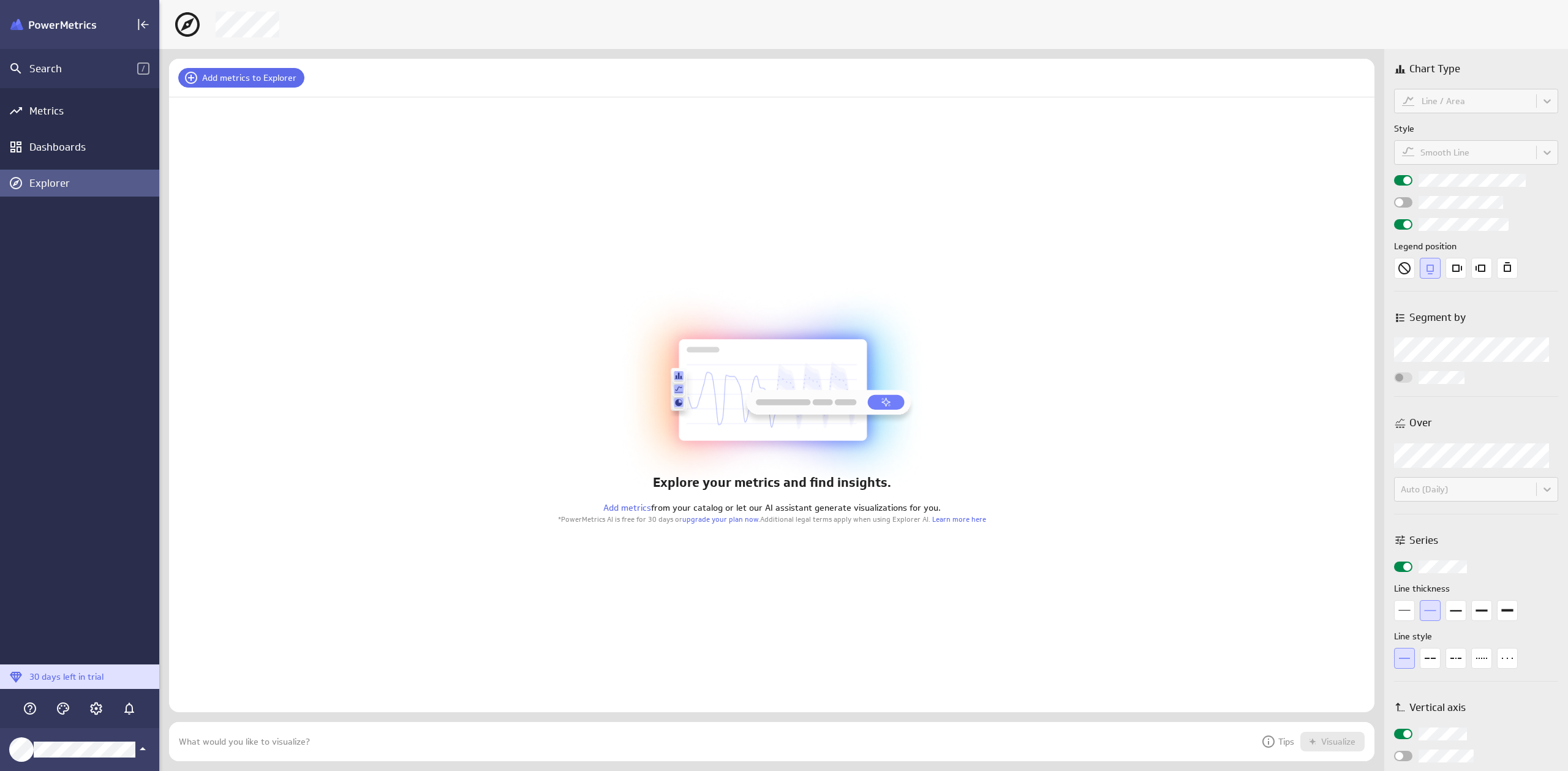
scroll to position [781, 1418]
click at [92, 713] on icon "Account and settings" at bounding box center [97, 708] width 15 height 15
click at [97, 636] on div at bounding box center [784, 386] width 1568 height 771
click at [97, 707] on icon "Account and settings" at bounding box center [97, 708] width 15 height 15
click at [279, 561] on div at bounding box center [784, 386] width 1568 height 771
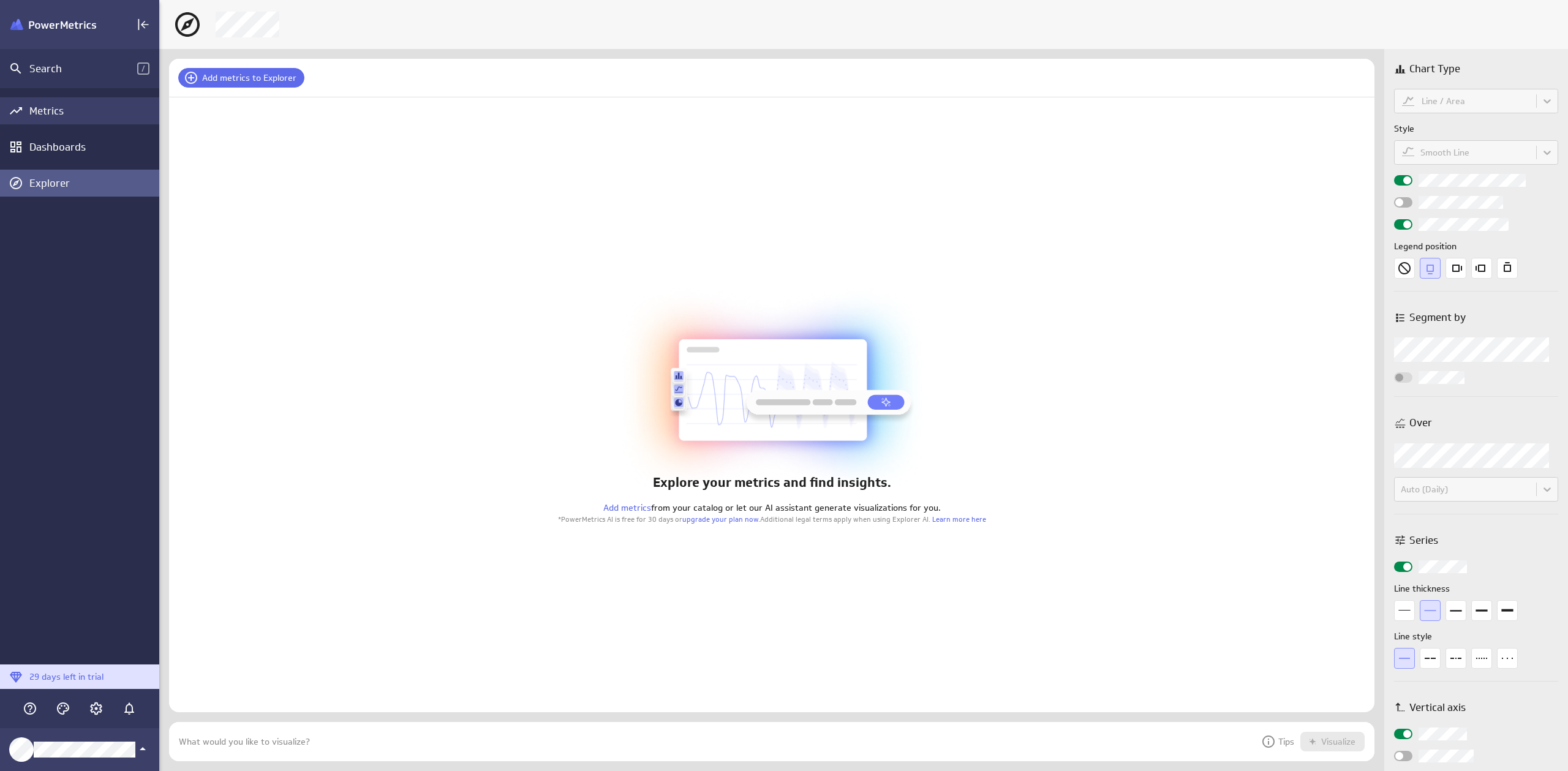
click at [51, 110] on div "Metrics" at bounding box center [92, 111] width 126 height 14
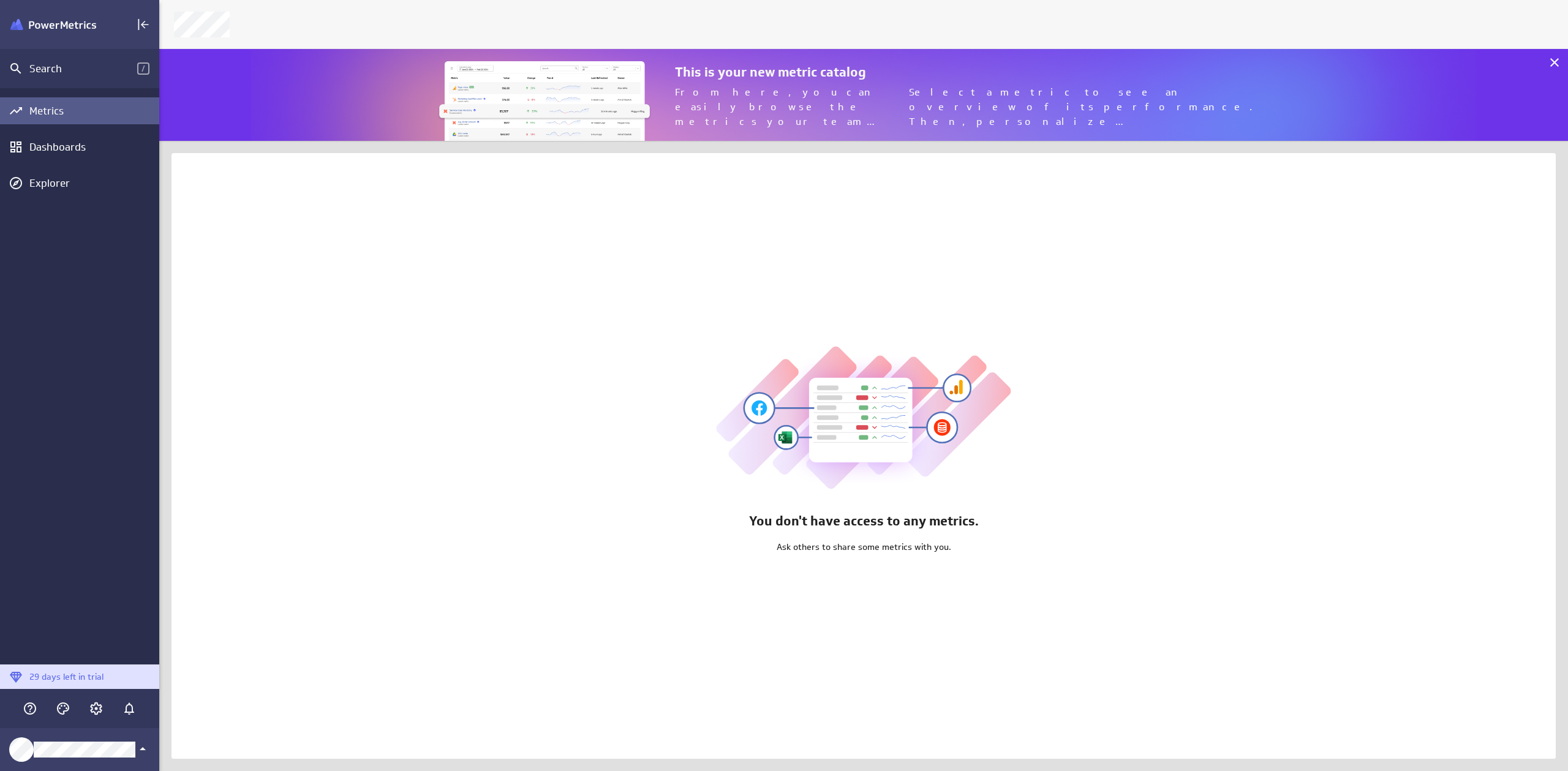
scroll to position [102, 1418]
click at [97, 710] on icon "Account and settings" at bounding box center [97, 708] width 15 height 15
click at [99, 706] on icon "Account and settings" at bounding box center [97, 708] width 15 height 15
